Goal: Task Accomplishment & Management: Use online tool/utility

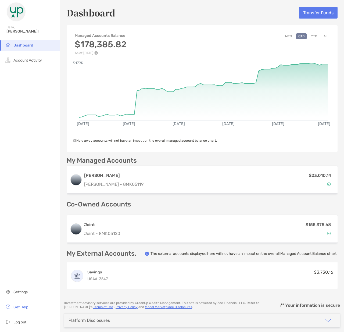
click at [225, 37] on div "Managed Accounts Balance $178,385.82 As of [DATE] MTD QTD YTD All" at bounding box center [202, 41] width 271 height 27
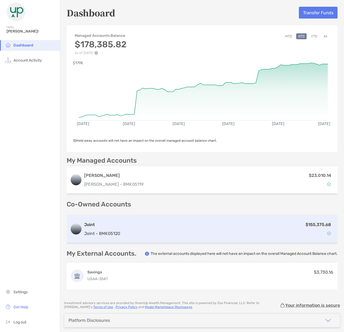
click at [214, 233] on div "$155,375.68" at bounding box center [228, 229] width 212 height 16
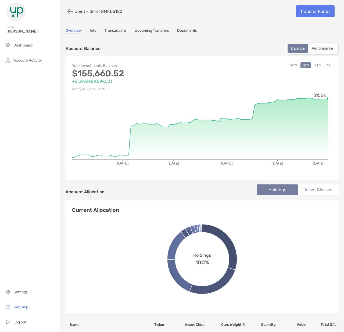
click at [146, 31] on link "Upcoming Transfers" at bounding box center [151, 31] width 34 height 6
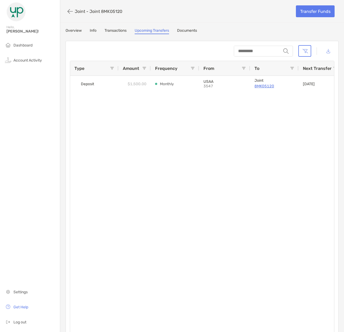
click at [120, 31] on link "Transactions" at bounding box center [115, 31] width 22 height 6
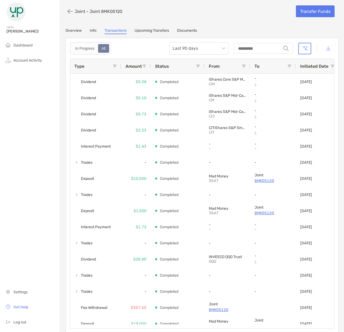
click at [92, 33] on link "Info" at bounding box center [93, 31] width 7 height 6
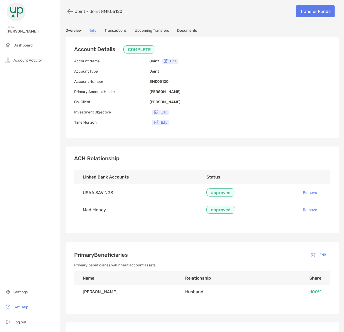
click at [74, 28] on div "Joint - Joint 8MK05120 Transfer Funds Overview Info Transactions Upcoming Trans…" at bounding box center [201, 210] width 283 height 420
click at [76, 31] on link "Overview" at bounding box center [74, 31] width 16 height 6
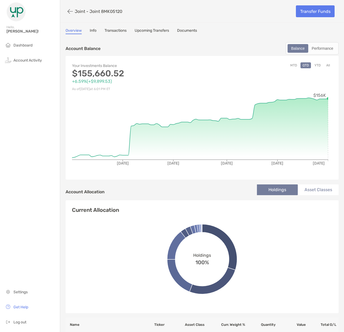
click at [161, 29] on link "Upcoming Transfers" at bounding box center [151, 31] width 34 height 6
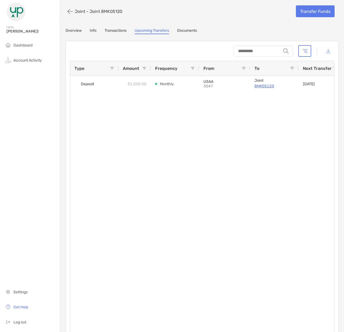
click at [109, 28] on link "Transactions" at bounding box center [115, 31] width 22 height 6
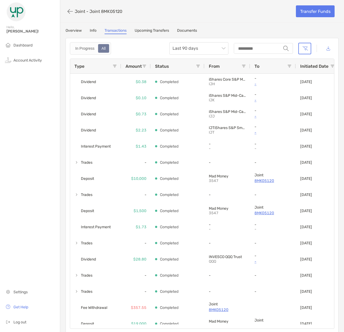
click at [194, 31] on link "Documents" at bounding box center [187, 31] width 20 height 6
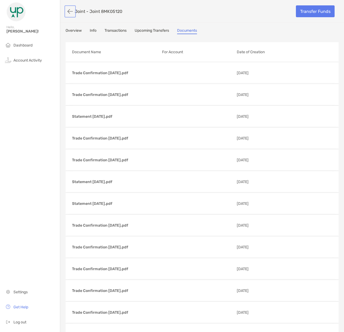
click at [69, 11] on button "button" at bounding box center [70, 11] width 9 height 10
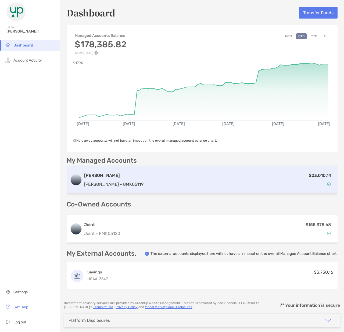
click at [205, 179] on div "$23,010.14" at bounding box center [239, 180] width 188 height 16
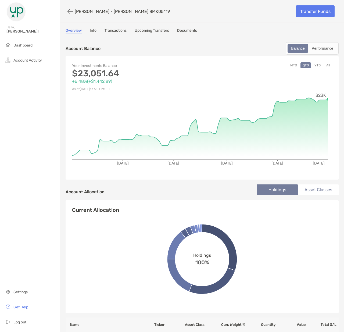
click at [314, 190] on li "Asset Classes" at bounding box center [317, 189] width 41 height 11
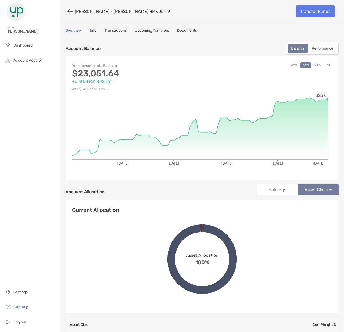
click at [291, 64] on button "MTD" at bounding box center [293, 65] width 11 height 6
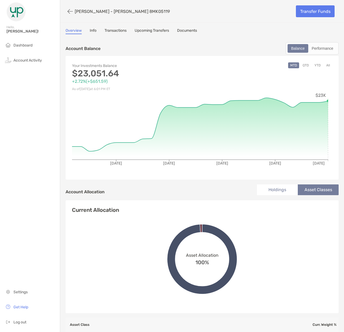
click at [315, 66] on button "YTD" at bounding box center [317, 65] width 10 height 6
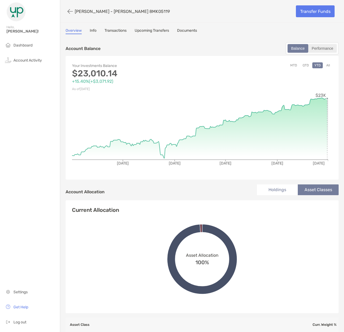
click at [330, 49] on div "Performance" at bounding box center [321, 49] width 27 height 8
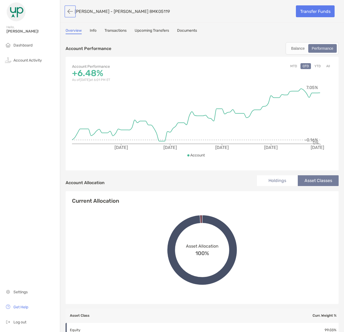
click at [67, 11] on button "button" at bounding box center [70, 11] width 9 height 10
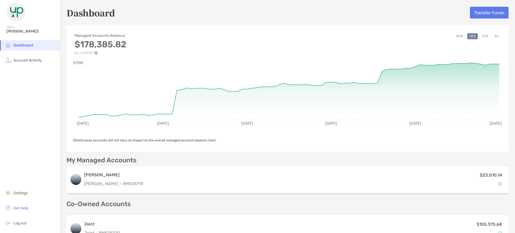
click at [11, 42] on li "Dashboard" at bounding box center [30, 45] width 60 height 11
click at [343, 12] on button "Transfer Funds" at bounding box center [489, 13] width 39 height 12
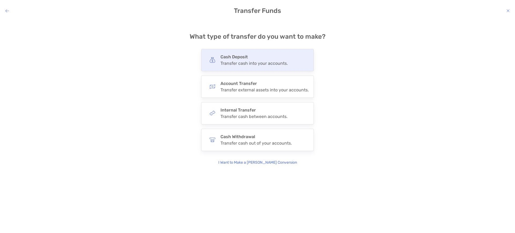
click at [266, 58] on h4 "Cash Deposit" at bounding box center [254, 56] width 67 height 5
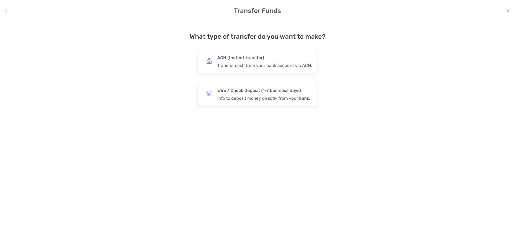
click at [266, 58] on h4 "ACH (Instant transfer)" at bounding box center [264, 58] width 95 height 8
click at [0, 0] on input "***" at bounding box center [0, 0] width 0 height 0
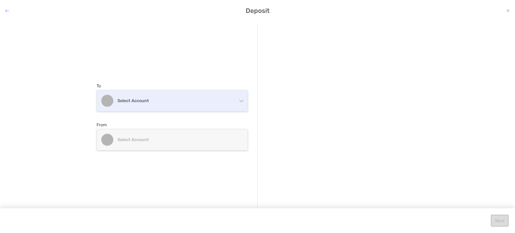
click at [213, 105] on div "Select account" at bounding box center [172, 100] width 151 height 21
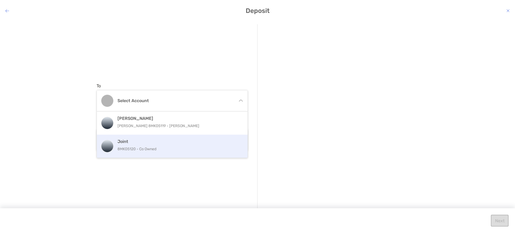
click at [168, 147] on p "8MK05120 - Co Owned" at bounding box center [178, 148] width 121 height 7
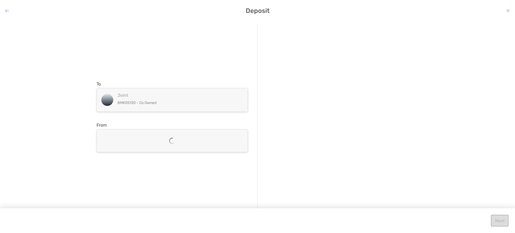
click at [169, 126] on div "From Add account" at bounding box center [172, 137] width 151 height 30
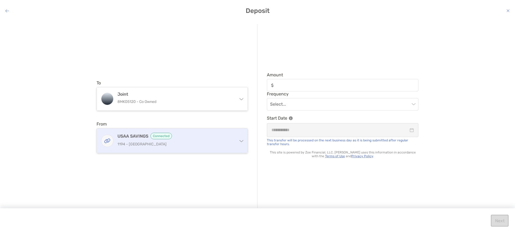
click at [216, 146] on p "1194 - [GEOGRAPHIC_DATA]" at bounding box center [176, 144] width 116 height 7
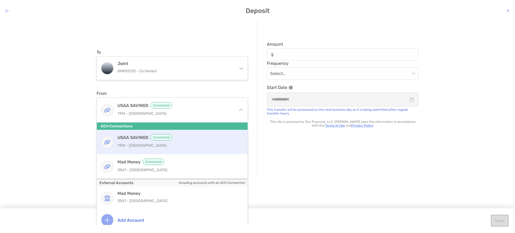
scroll to position [33, 0]
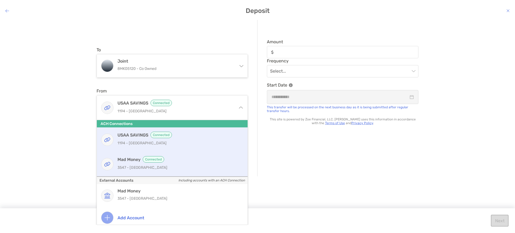
click at [191, 165] on p "3547 - [GEOGRAPHIC_DATA]" at bounding box center [178, 167] width 121 height 7
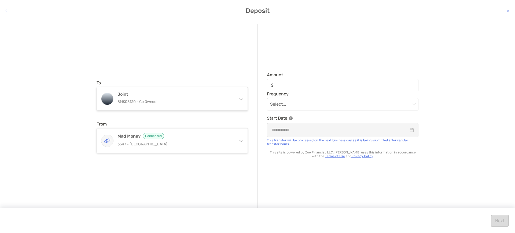
scroll to position [0, 0]
click at [294, 83] on input "Amount" at bounding box center [347, 85] width 142 height 5
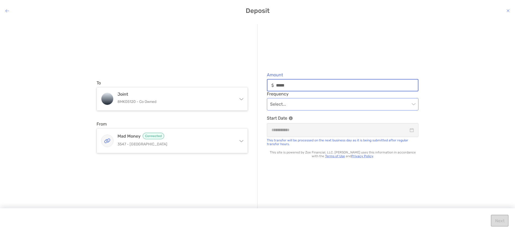
type input "*****"
click at [324, 103] on input "modal" at bounding box center [340, 104] width 140 height 12
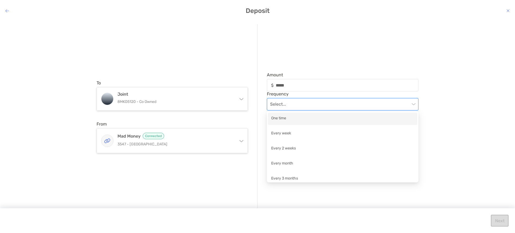
click at [324, 121] on div "One time" at bounding box center [342, 118] width 143 height 7
